Goal: Navigation & Orientation: Find specific page/section

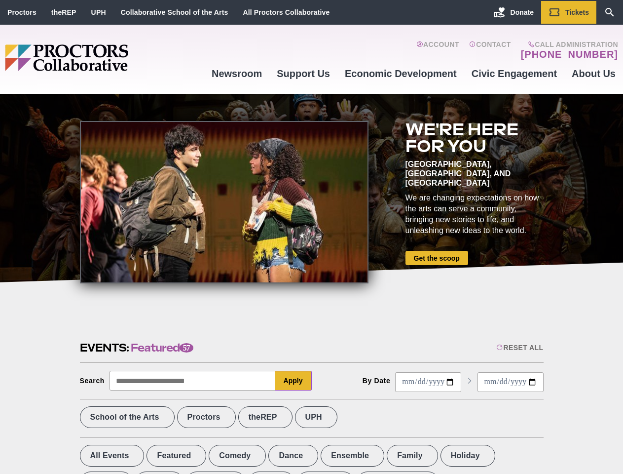
click at [311, 237] on div at bounding box center [224, 202] width 289 height 162
click at [519, 347] on div "Reset All" at bounding box center [519, 347] width 47 height 8
click at [294, 380] on button "Apply" at bounding box center [293, 381] width 37 height 20
